Goal: Feedback & Contribution: Leave review/rating

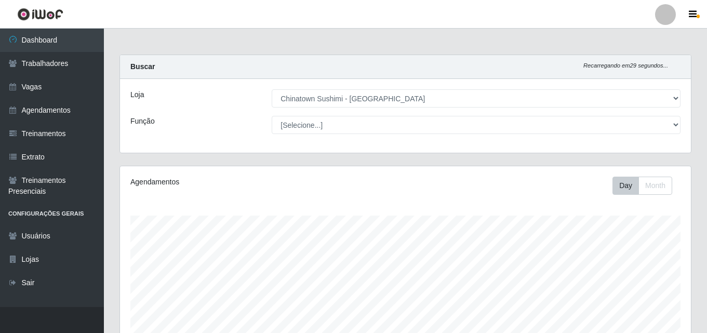
select select "357"
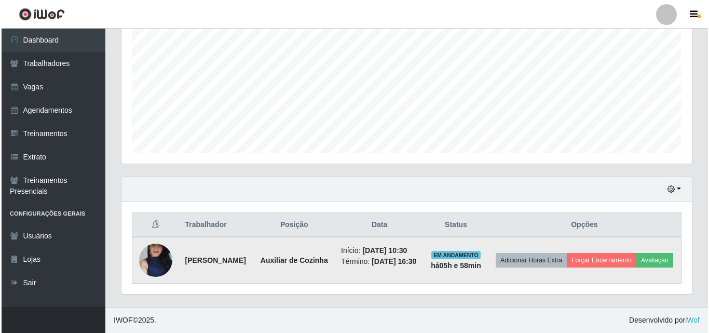
scroll to position [215, 571]
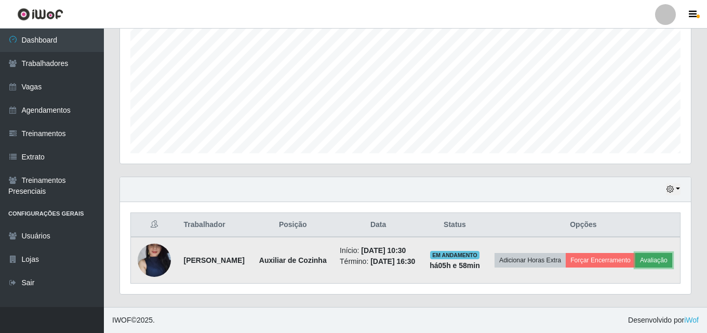
click at [635, 260] on button "Avaliação" at bounding box center [653, 260] width 37 height 15
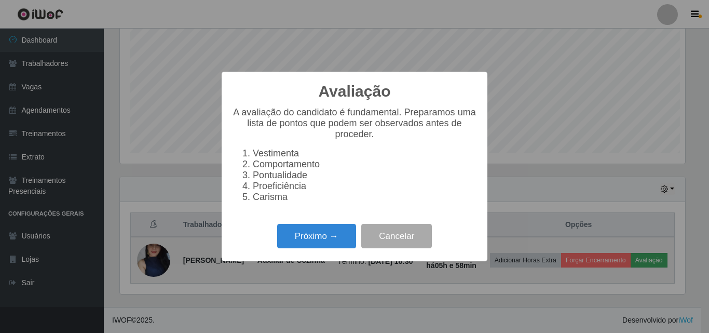
scroll to position [215, 565]
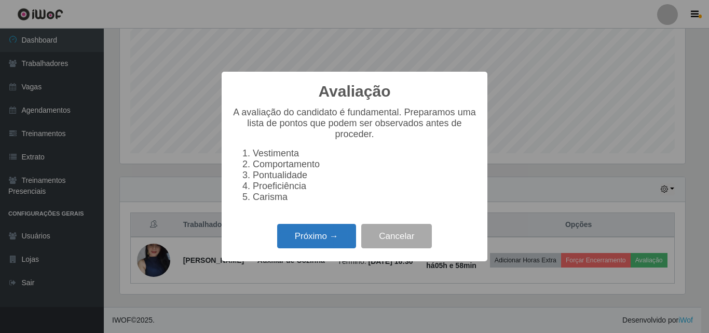
click at [321, 246] on button "Próximo →" at bounding box center [316, 236] width 79 height 24
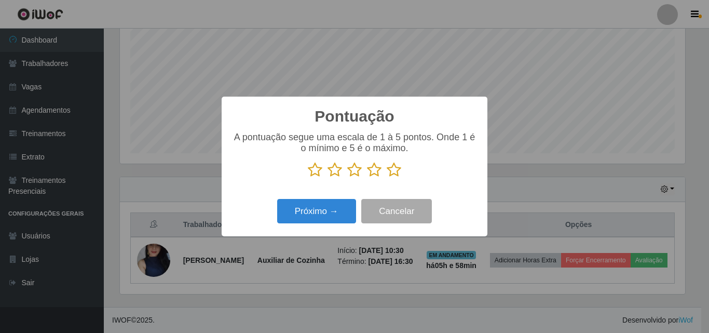
drag, startPoint x: 396, startPoint y: 178, endPoint x: 367, endPoint y: 194, distance: 32.8
click at [395, 178] on icon at bounding box center [394, 170] width 15 height 16
click at [387, 178] on input "radio" at bounding box center [387, 178] width 0 height 0
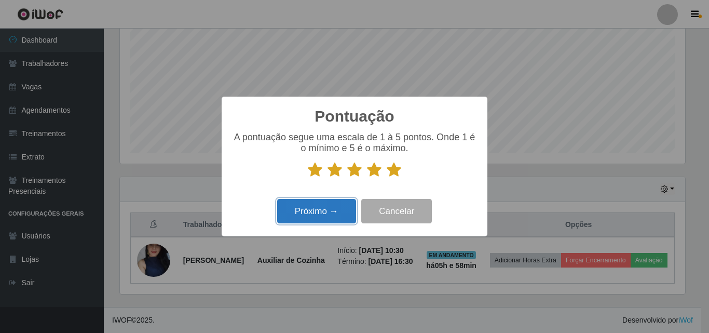
click at [327, 209] on button "Próximo →" at bounding box center [316, 211] width 79 height 24
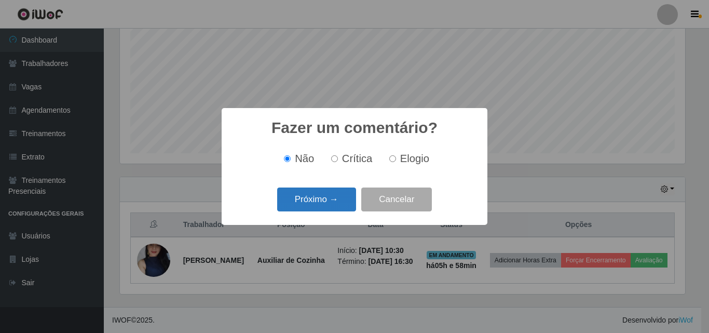
click at [335, 201] on button "Próximo →" at bounding box center [316, 199] width 79 height 24
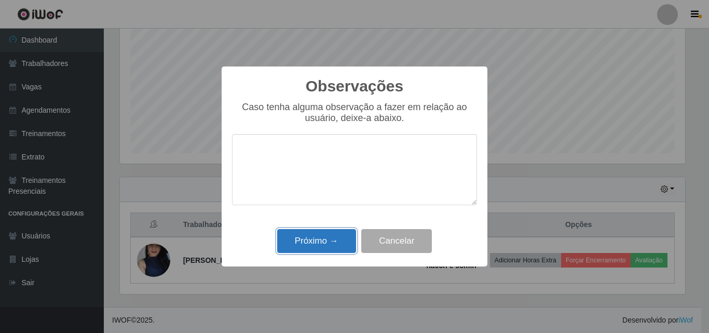
click at [309, 248] on button "Próximo →" at bounding box center [316, 241] width 79 height 24
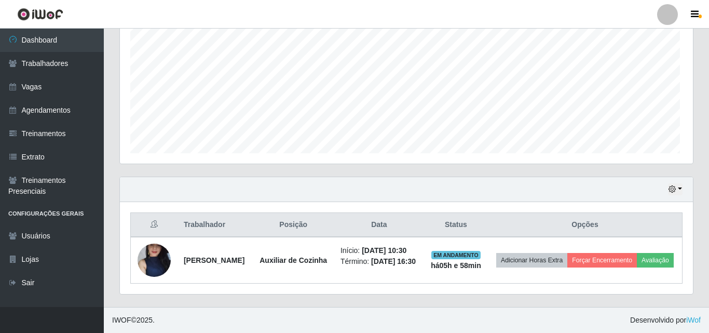
scroll to position [215, 571]
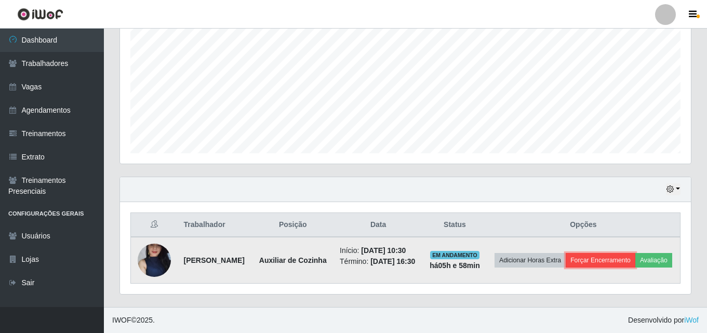
click at [609, 253] on button "Forçar Encerramento" at bounding box center [600, 260] width 70 height 15
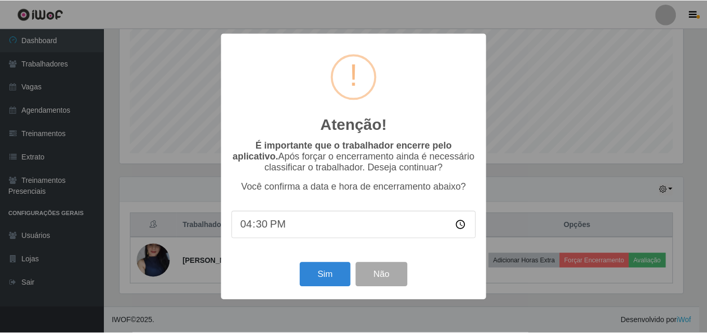
scroll to position [215, 565]
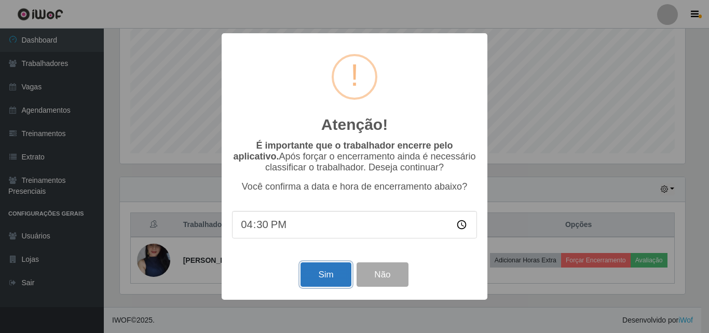
click at [323, 277] on button "Sim" at bounding box center [326, 274] width 50 height 24
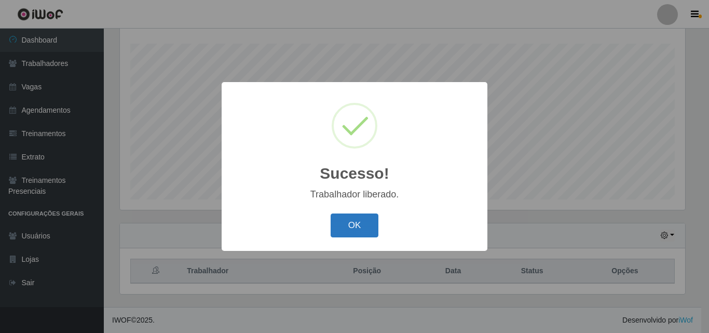
click at [362, 228] on button "OK" at bounding box center [355, 225] width 48 height 24
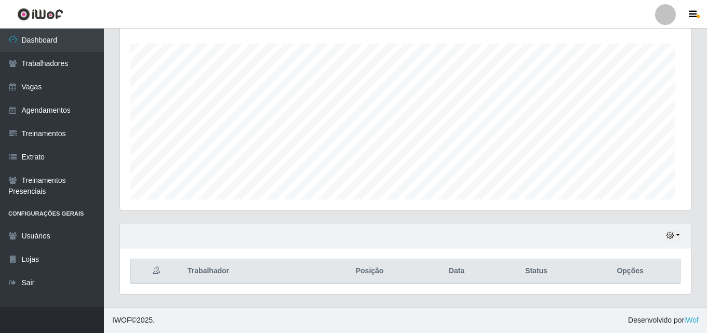
scroll to position [215, 571]
